Goal: Navigation & Orientation: Find specific page/section

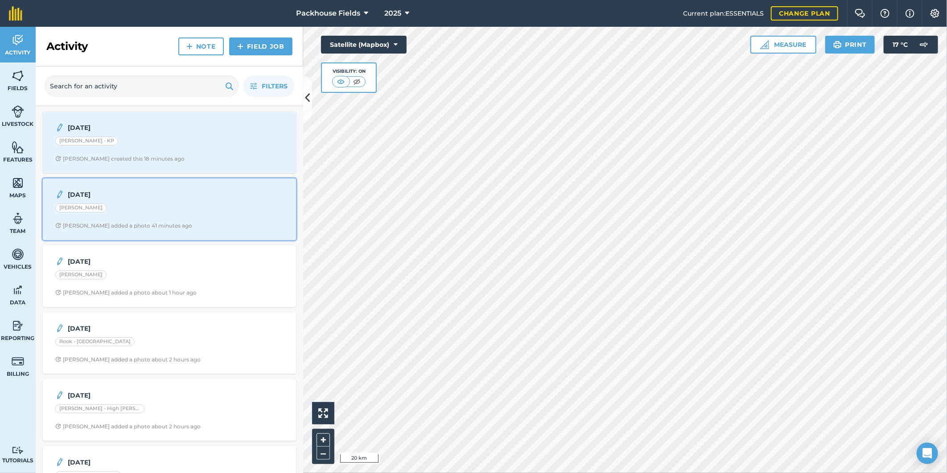
click at [166, 206] on div "[PERSON_NAME]" at bounding box center [169, 209] width 228 height 12
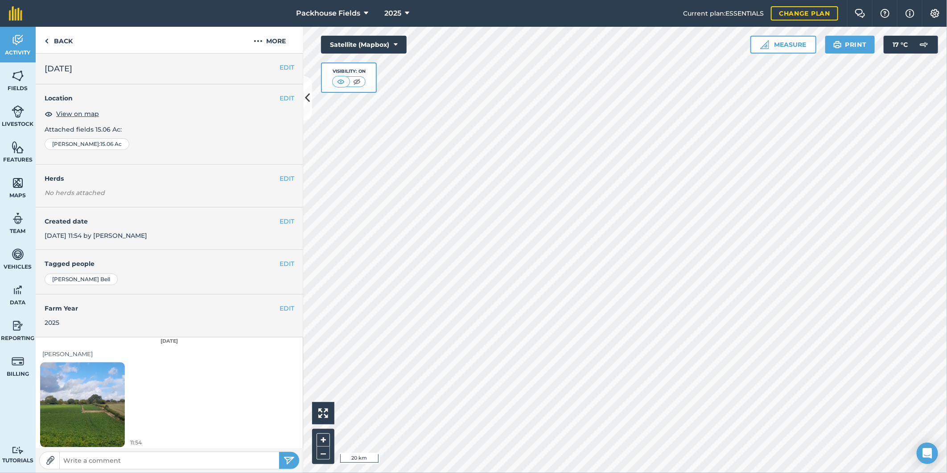
click at [103, 387] on img at bounding box center [82, 404] width 85 height 113
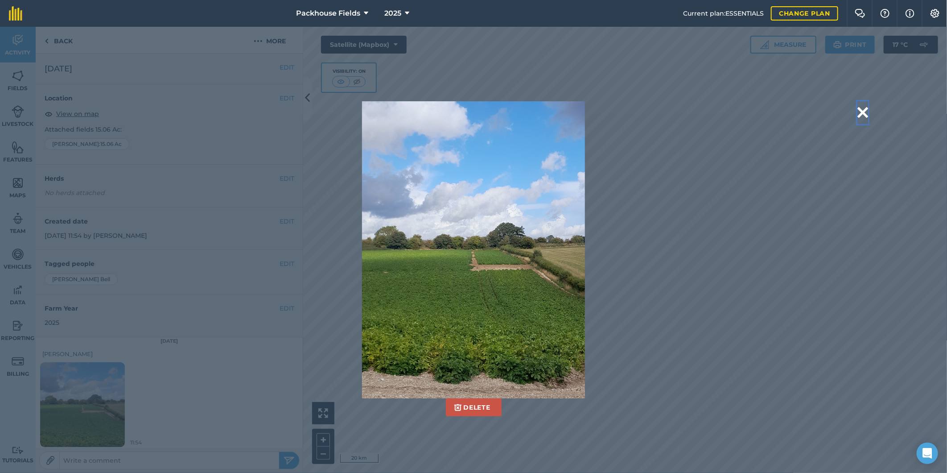
click at [861, 113] on button at bounding box center [863, 112] width 11 height 23
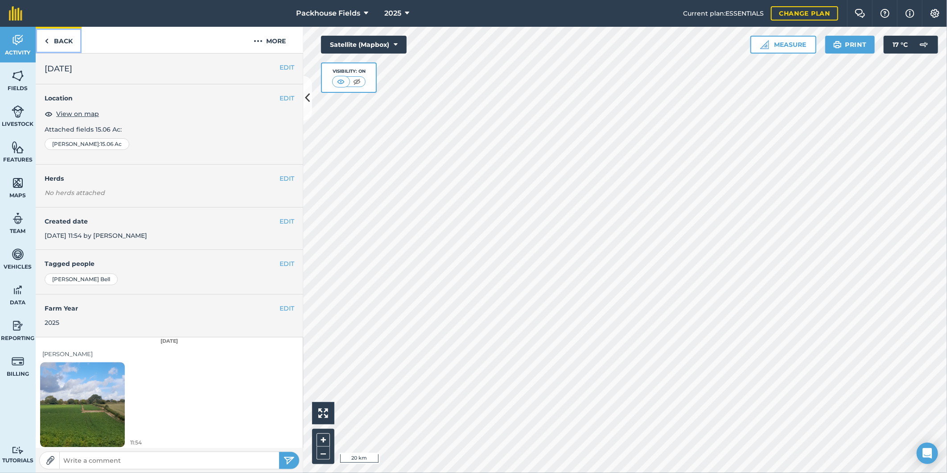
click at [50, 41] on link "Back" at bounding box center [59, 40] width 46 height 26
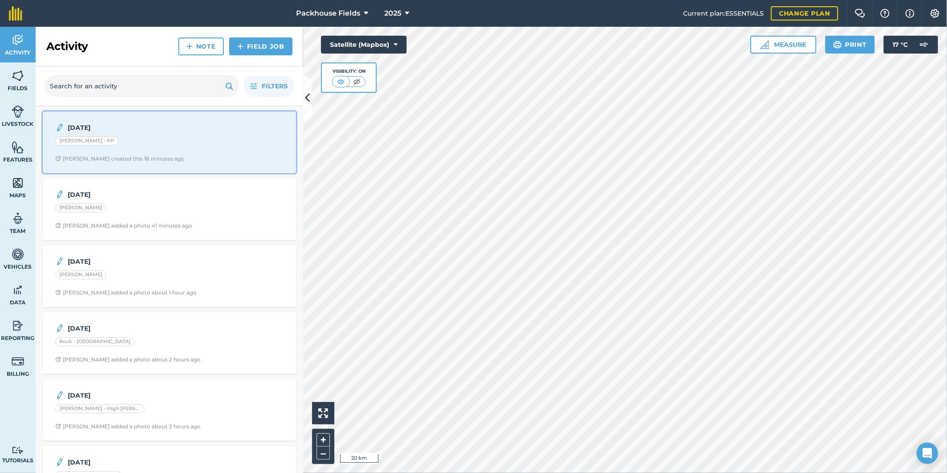
click at [172, 146] on div "[PERSON_NAME] - KP" at bounding box center [169, 142] width 228 height 12
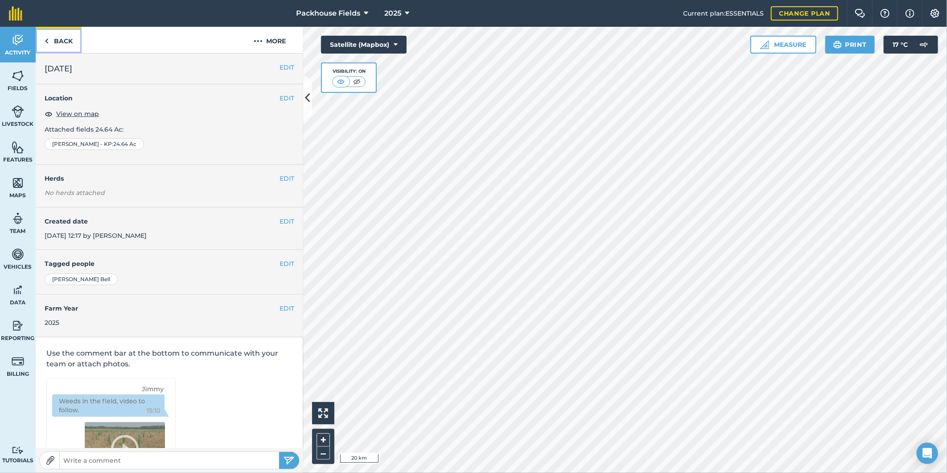
click at [66, 43] on link "Back" at bounding box center [59, 40] width 46 height 26
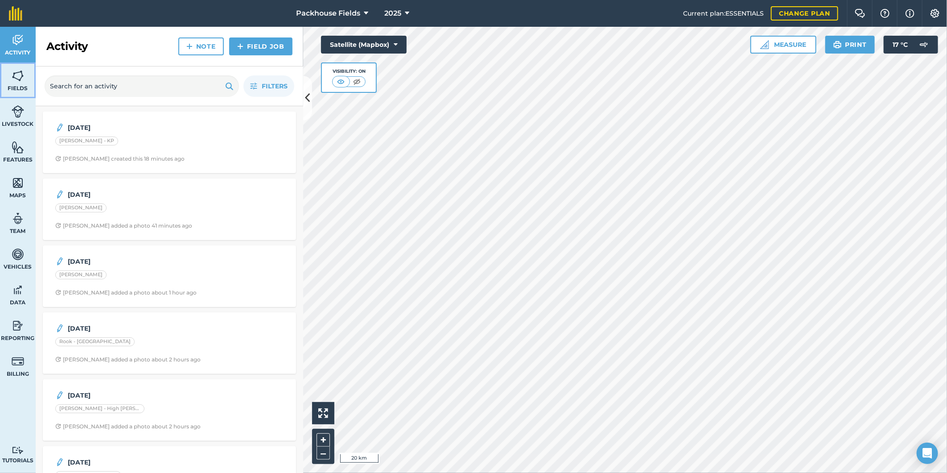
click at [15, 85] on span "Fields" at bounding box center [18, 88] width 36 height 7
